Goal: Check status: Check status

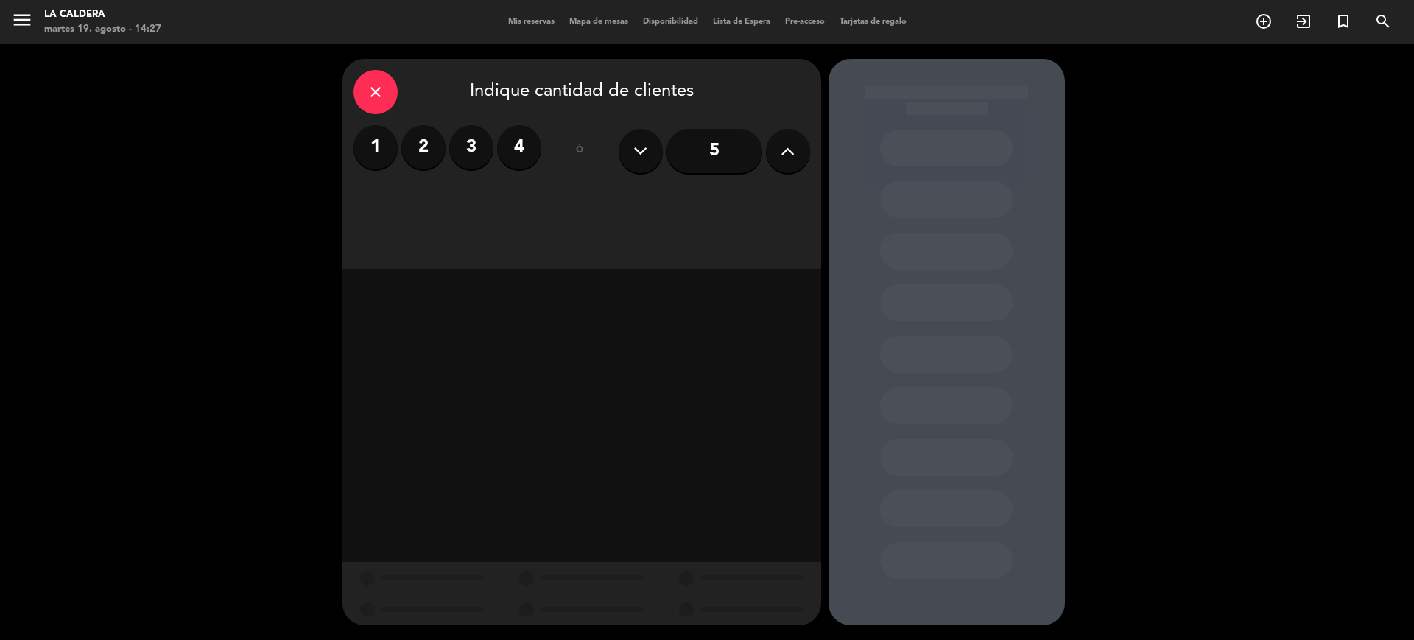
click at [503, 30] on div "menu La Caldera [DATE] 19. agosto - 14:27 Mis reservas Mapa de mesas Disponibil…" at bounding box center [707, 22] width 1414 height 44
click at [513, 27] on div "Mis reservas Mapa de mesas Disponibilidad Lista de Espera Pre-acceso Tarjetas d…" at bounding box center [707, 21] width 413 height 13
click at [515, 20] on span "Mis reservas" at bounding box center [531, 22] width 61 height 8
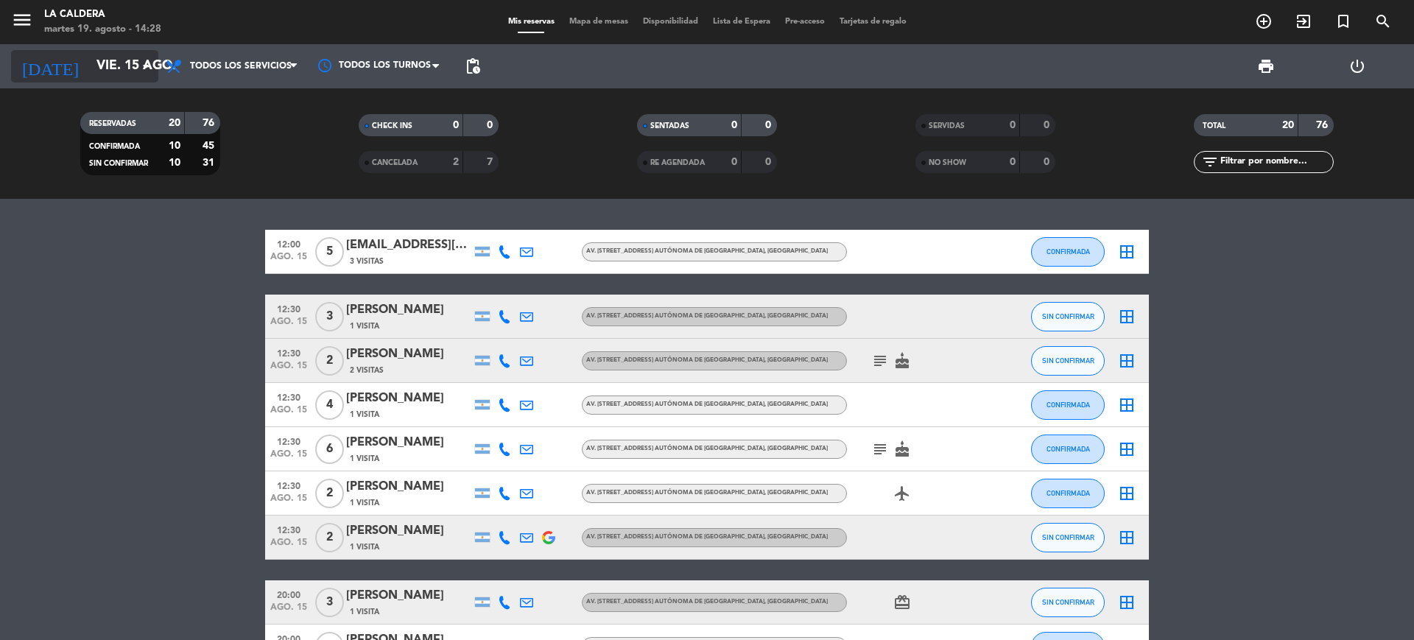
click at [121, 52] on input "vie. 15 ago." at bounding box center [174, 66] width 171 height 29
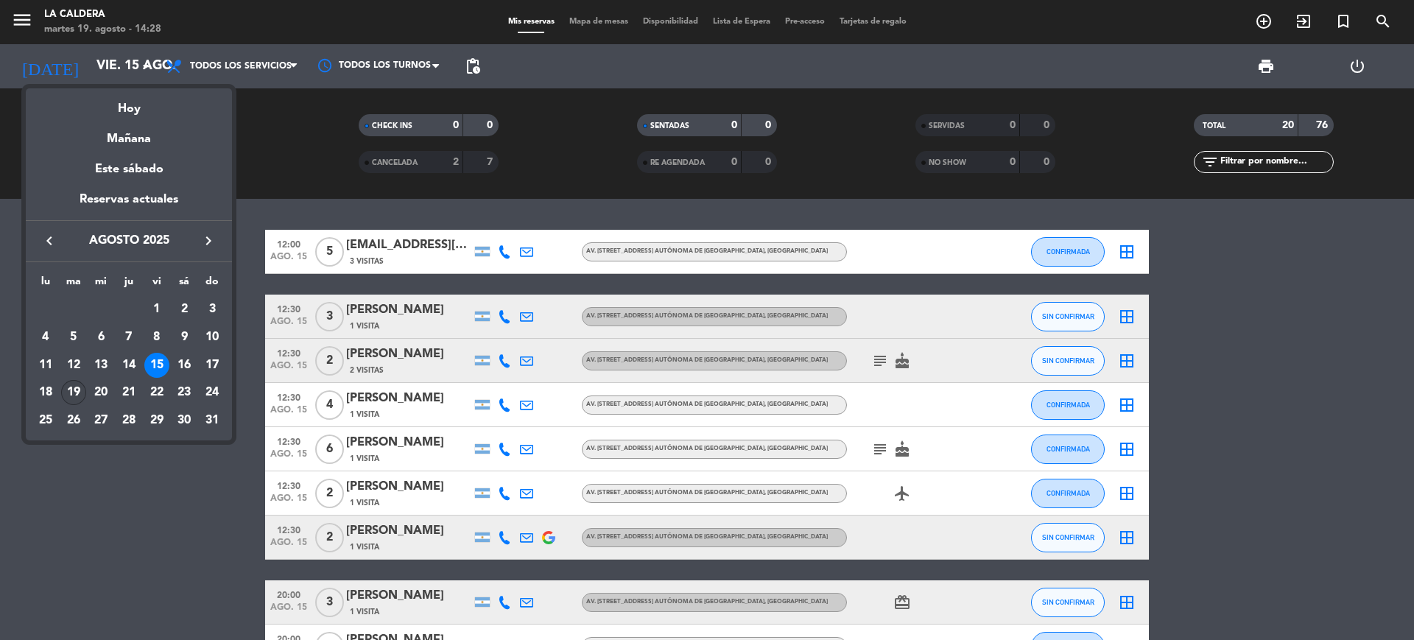
click at [76, 395] on div "19" at bounding box center [73, 392] width 25 height 25
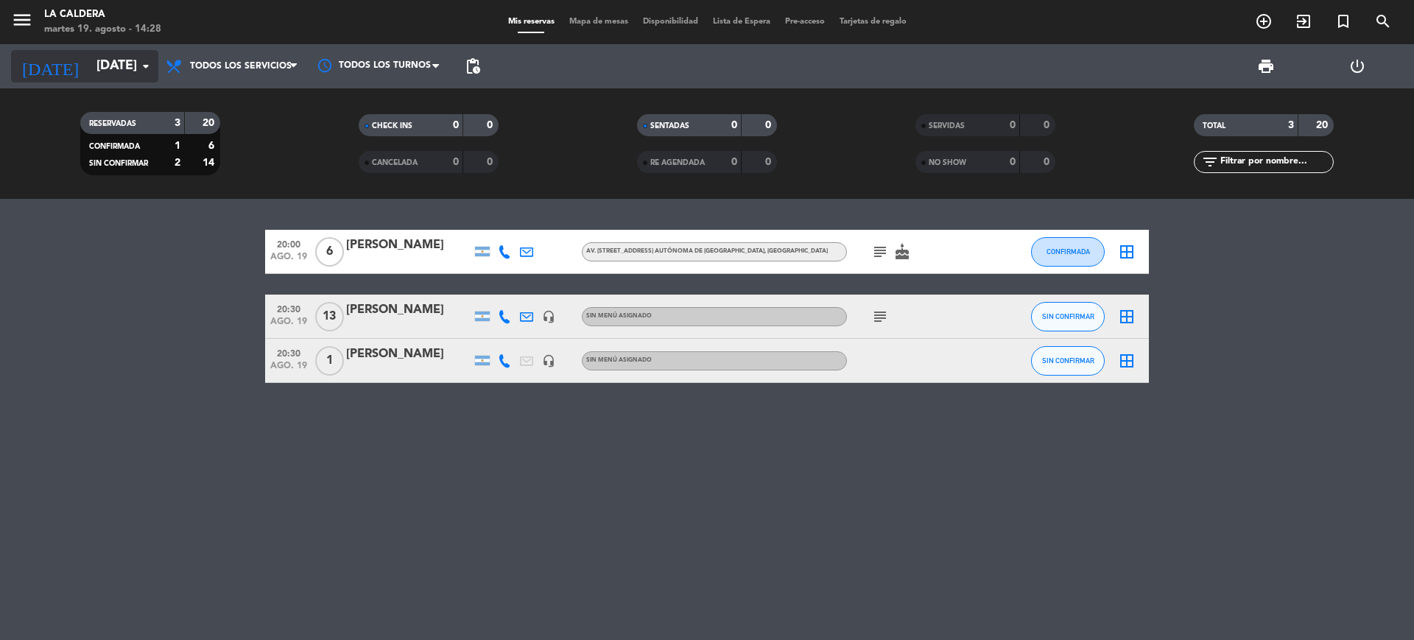
click at [108, 57] on input "[DATE]" at bounding box center [174, 66] width 171 height 29
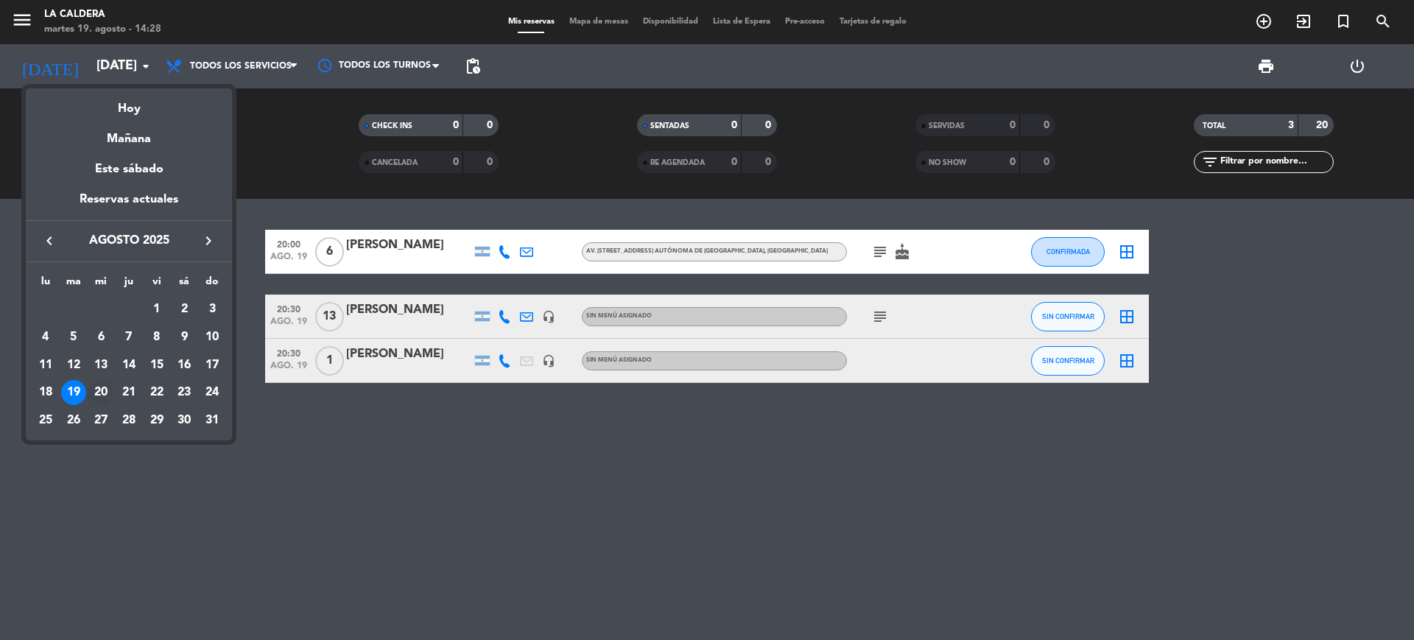
click at [99, 396] on div "20" at bounding box center [100, 392] width 25 height 25
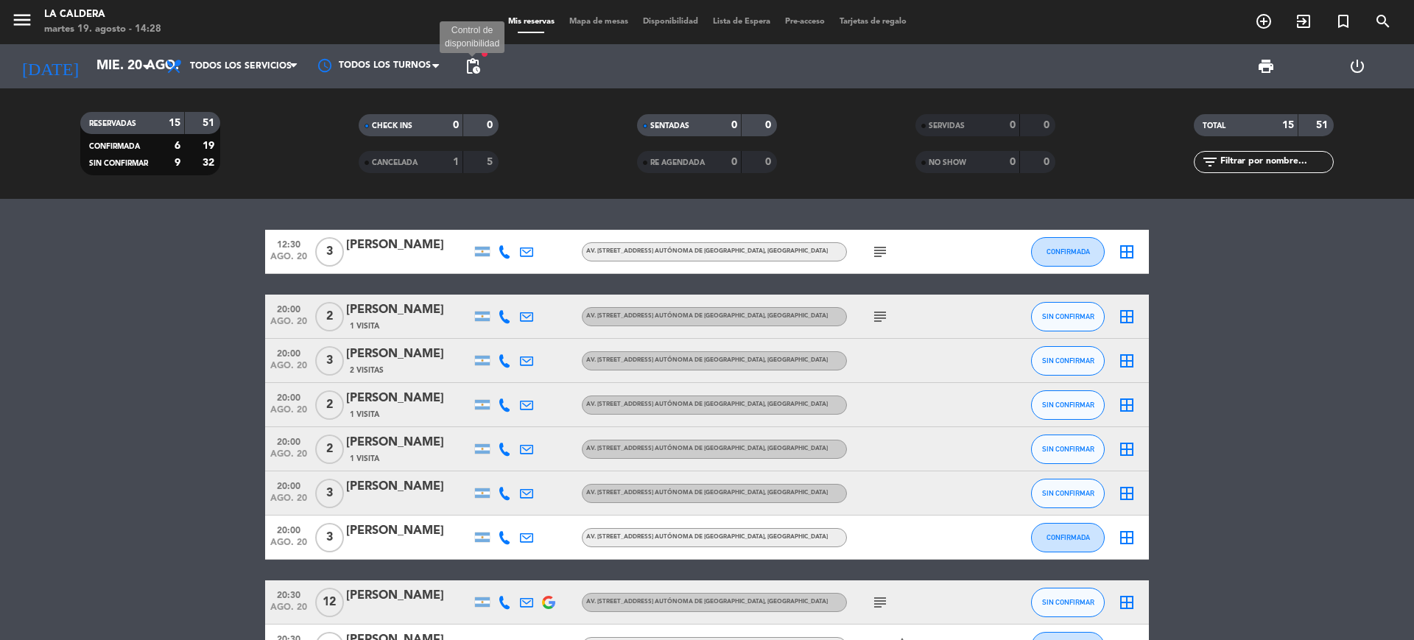
click at [469, 66] on span "pending_actions" at bounding box center [473, 66] width 18 height 18
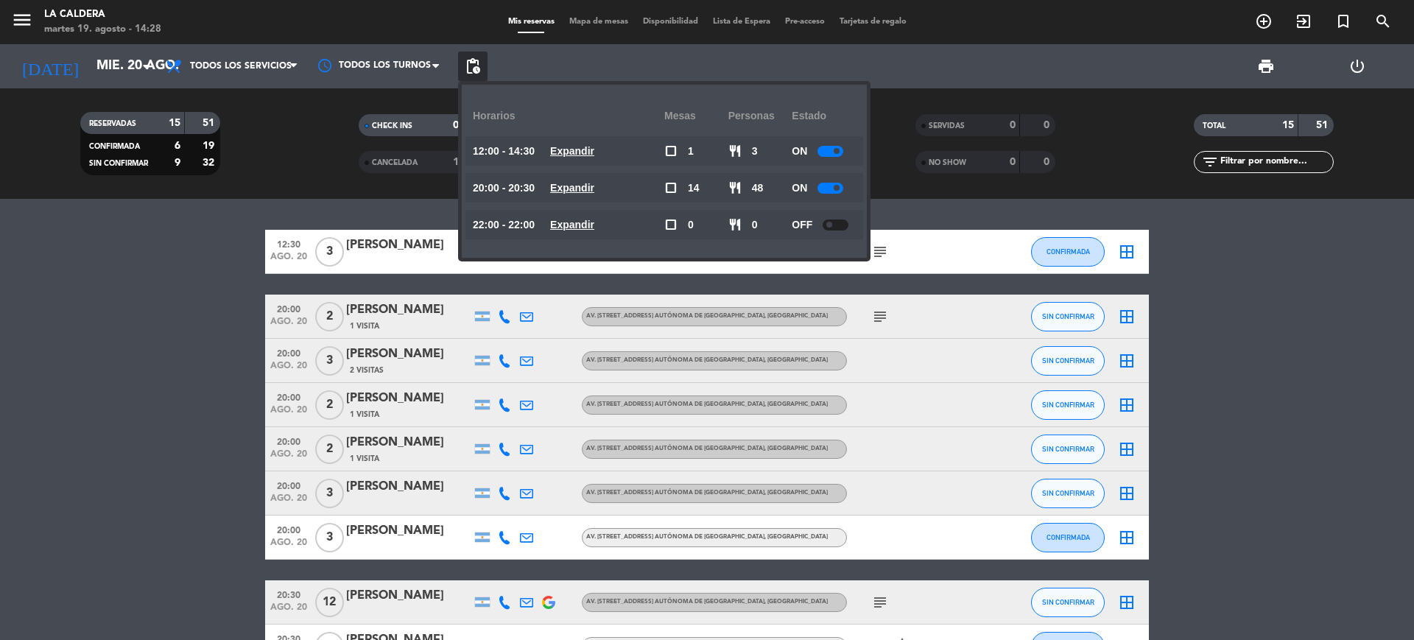
click at [131, 331] on bookings-row "12:30 [DATE][STREET_ADDRESS][PERSON_NAME] [STREET_ADDRESS] [GEOGRAPHIC_DATA], […" at bounding box center [707, 582] width 1414 height 704
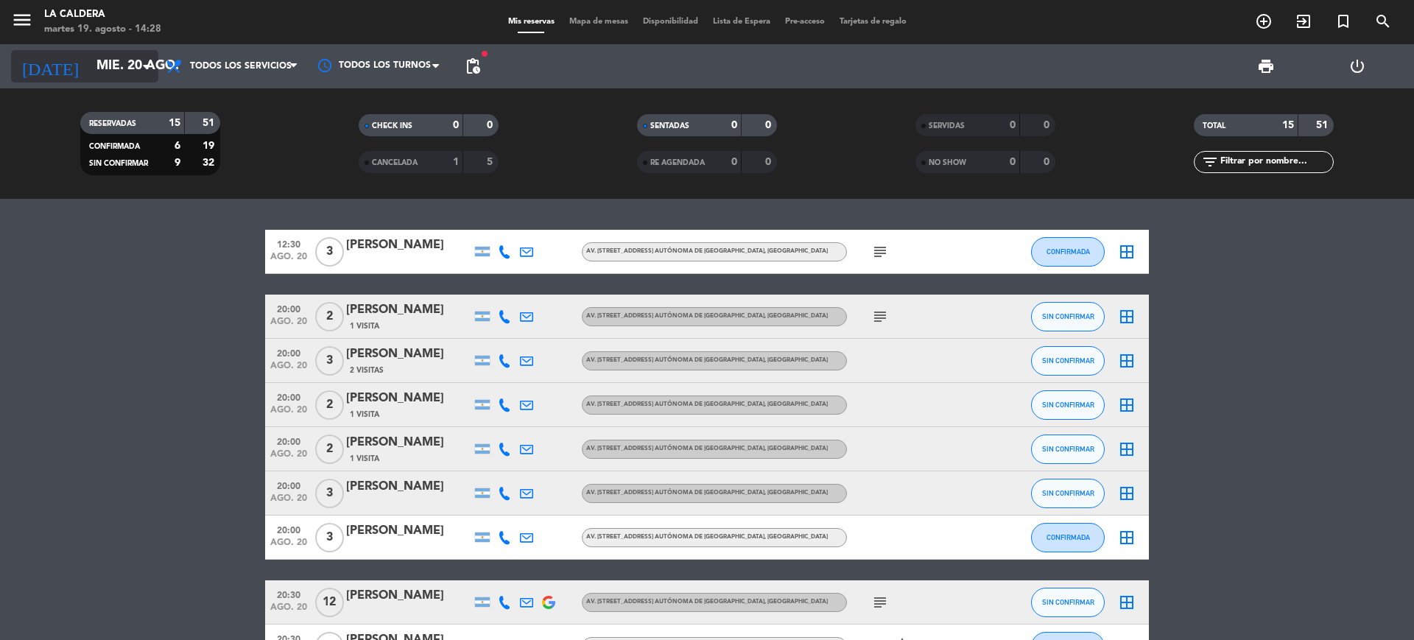
click at [105, 74] on input "mié. 20 ago." at bounding box center [174, 66] width 171 height 29
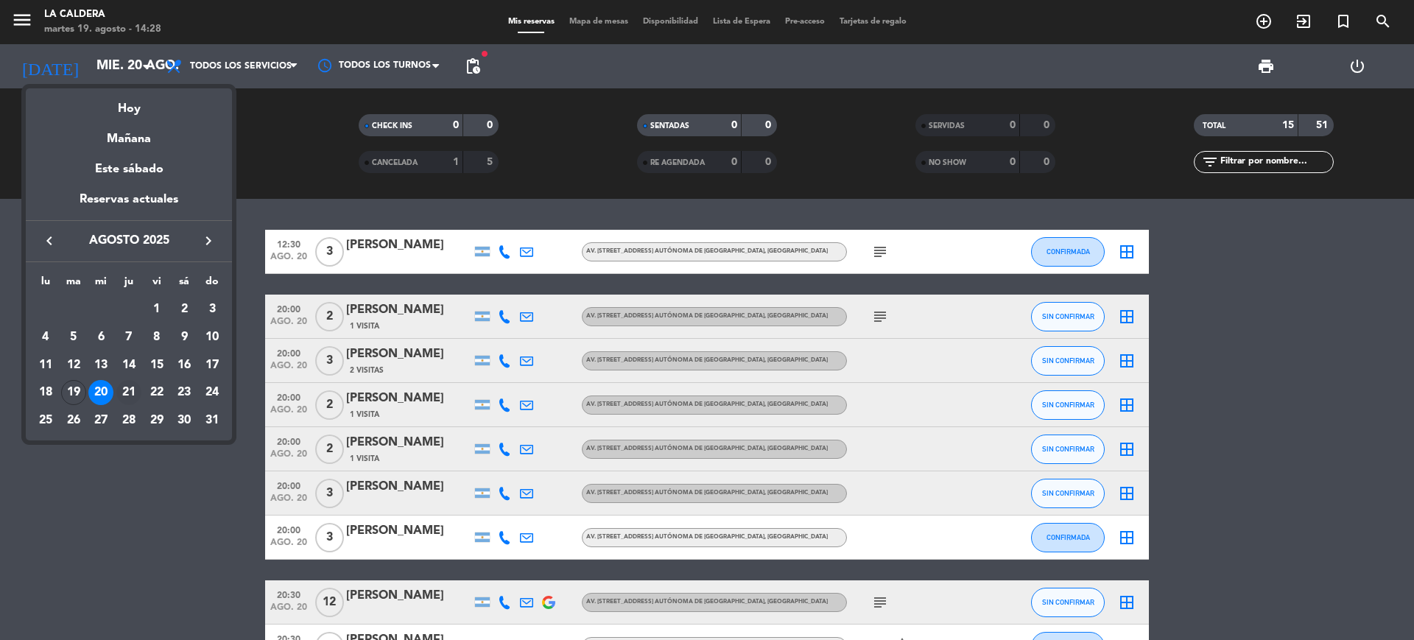
click at [123, 392] on div "21" at bounding box center [128, 392] width 25 height 25
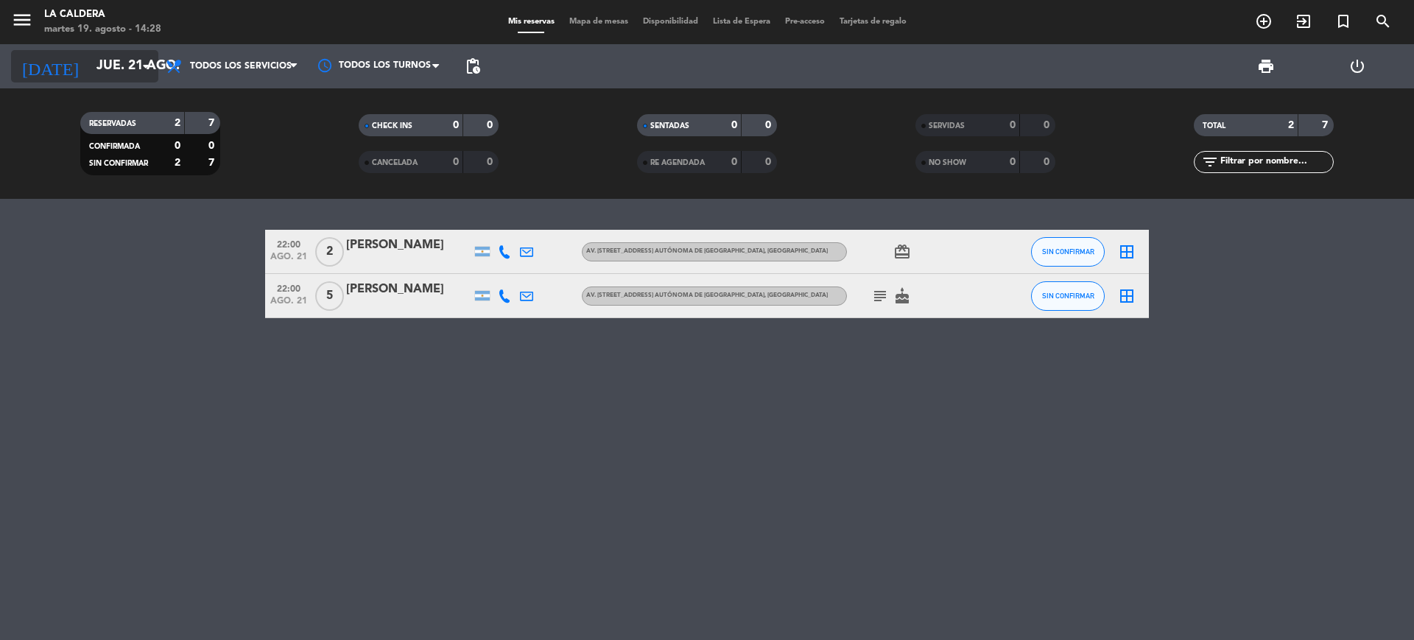
click at [97, 66] on input "jue. 21 ago." at bounding box center [174, 66] width 171 height 29
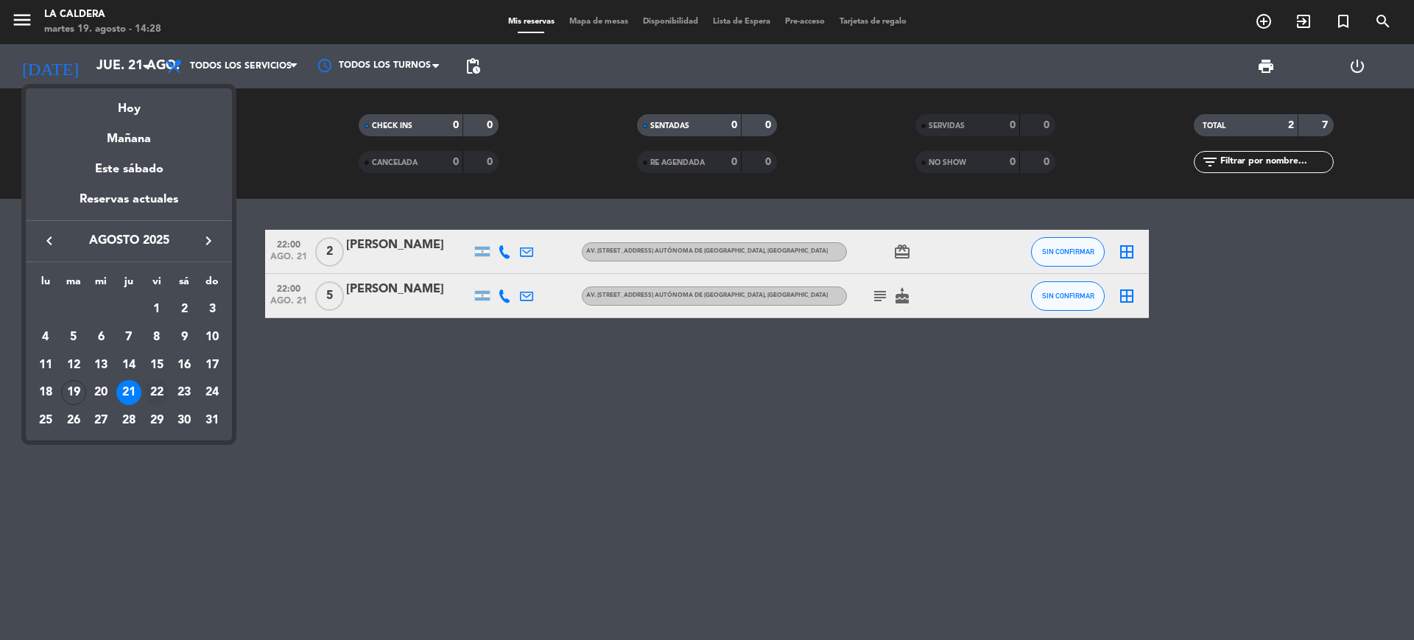
click at [161, 392] on div "22" at bounding box center [156, 392] width 25 height 25
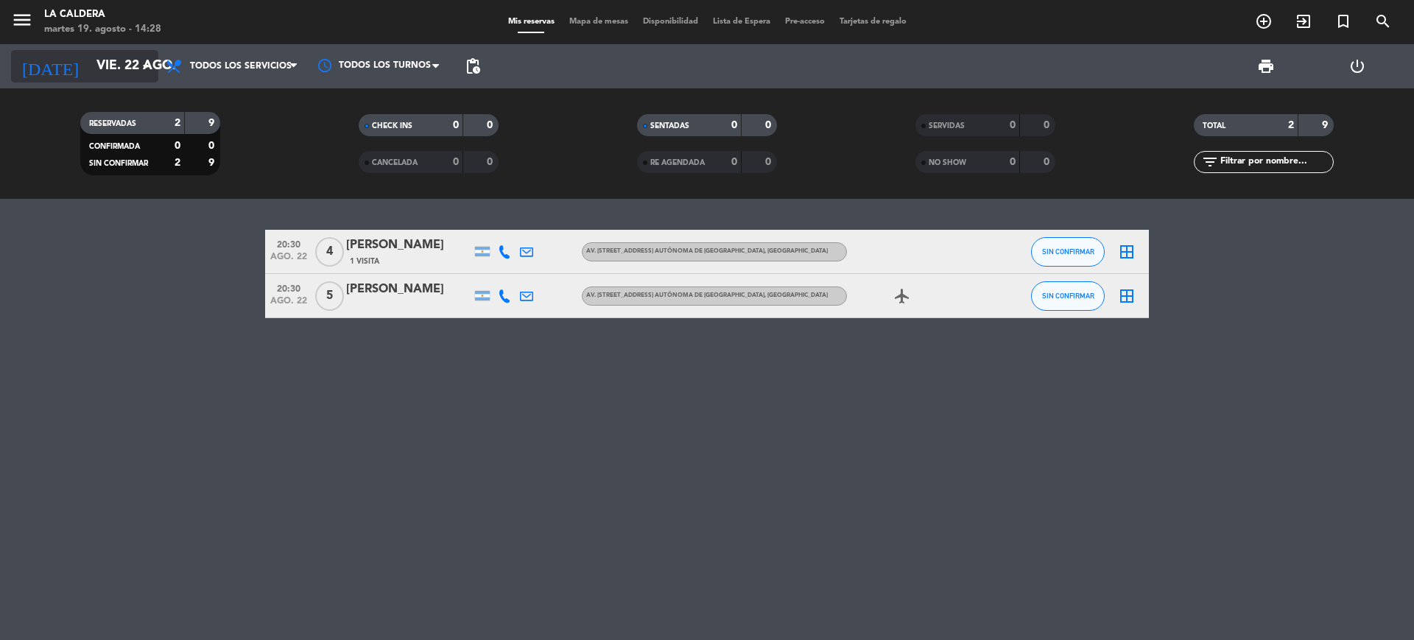
click at [113, 52] on input "vie. 22 ago." at bounding box center [174, 66] width 171 height 29
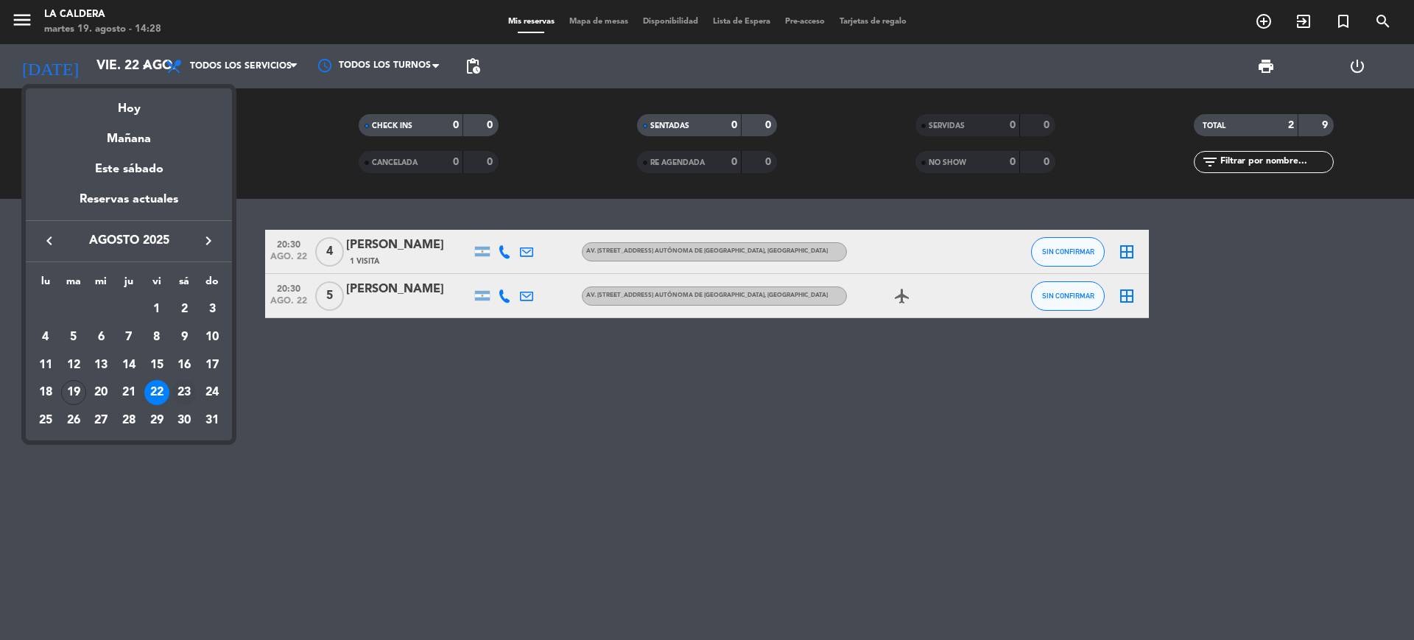
click at [183, 396] on div "23" at bounding box center [184, 392] width 25 height 25
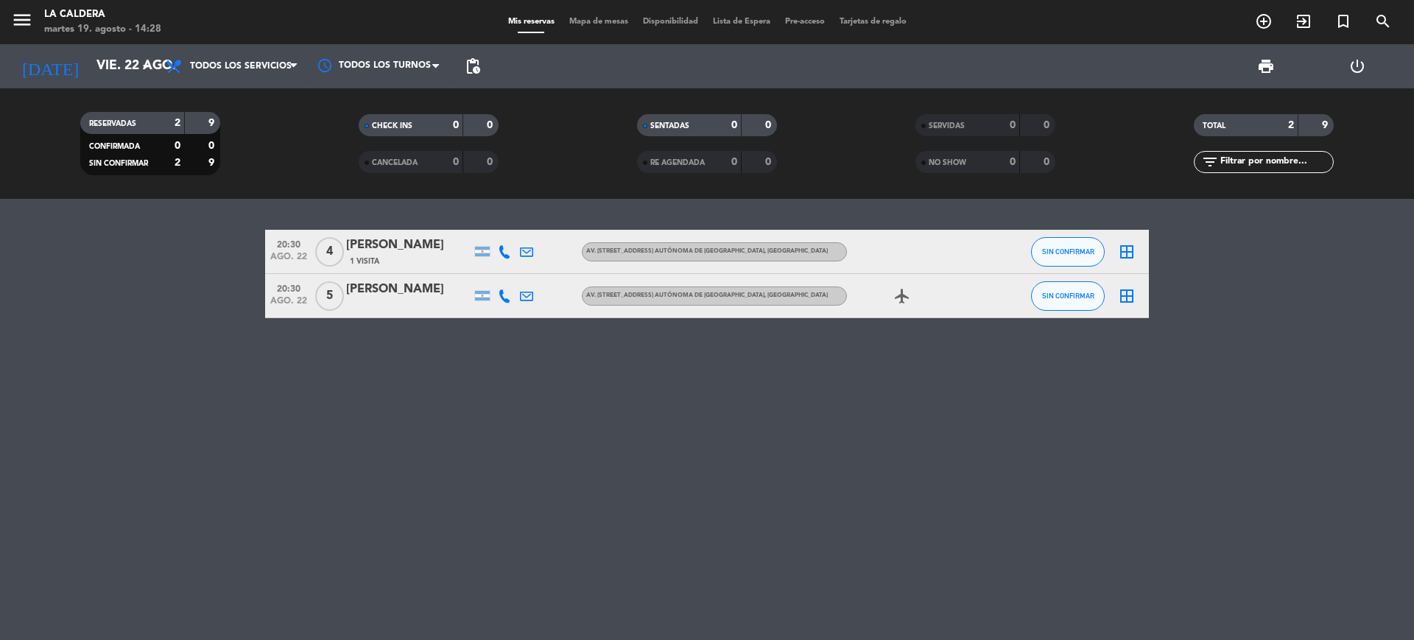
type input "sáb. 23 ago."
